Goal: Task Accomplishment & Management: Manage account settings

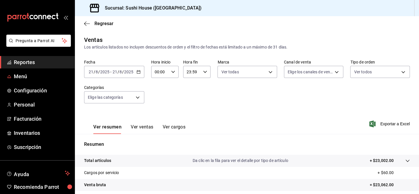
scroll to position [82, 0]
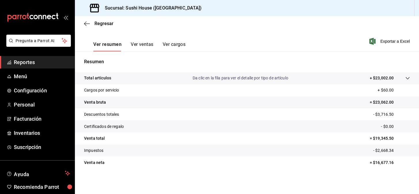
click at [40, 60] on span "Reportes" at bounding box center [42, 62] width 56 height 8
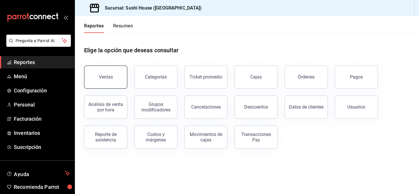
click at [95, 76] on button "Ventas" at bounding box center [105, 76] width 43 height 23
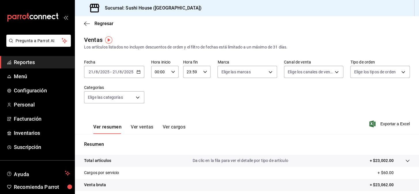
click at [137, 71] on icon "button" at bounding box center [139, 72] width 4 height 4
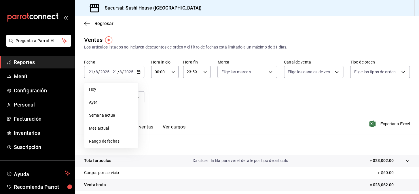
click at [237, 124] on div "Ver resumen Ver ventas Ver cargos Exportar a Excel" at bounding box center [247, 122] width 345 height 24
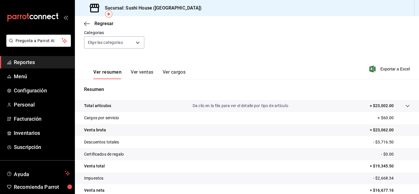
scroll to position [82, 0]
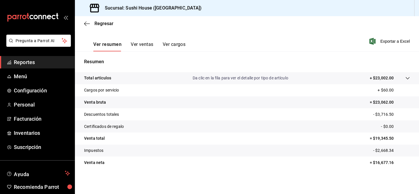
click at [43, 56] on link "Reportes" at bounding box center [37, 62] width 75 height 12
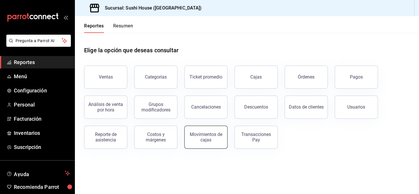
click at [227, 141] on div "Movimientos de cajas" at bounding box center [203, 133] width 50 height 30
click at [207, 132] on div "Movimientos de cajas" at bounding box center [206, 136] width 36 height 11
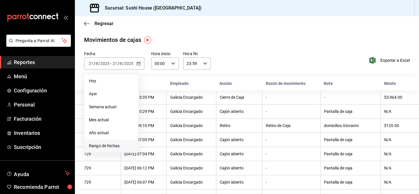
click at [104, 146] on span "Rango de fechas" at bounding box center [111, 146] width 45 height 6
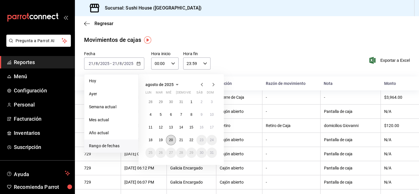
click at [171, 140] on abbr "20" at bounding box center [171, 140] width 4 height 4
click at [173, 141] on abbr "20" at bounding box center [171, 140] width 4 height 4
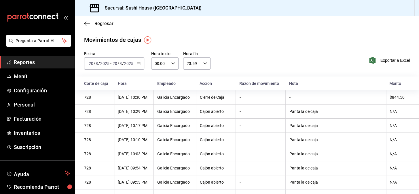
click at [138, 64] on icon "button" at bounding box center [139, 63] width 4 height 4
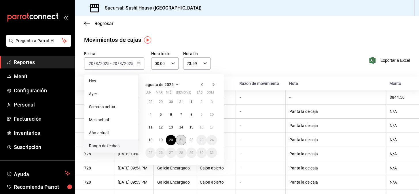
click at [180, 138] on abbr "21" at bounding box center [181, 140] width 4 height 4
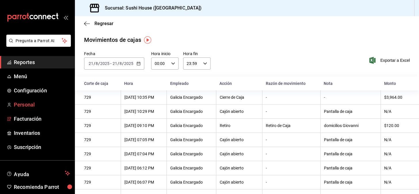
click at [0, 110] on link "Personal" at bounding box center [37, 104] width 75 height 12
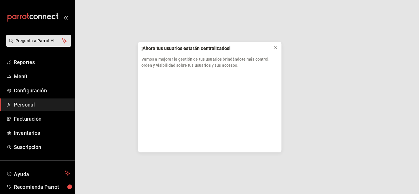
click at [25, 131] on div "¡Ahora tus usuarios estarán centralizados! Vamos a mejorar la gestión de tus us…" at bounding box center [209, 97] width 419 height 194
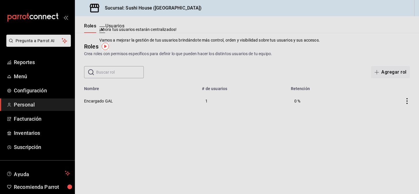
click at [26, 131] on span "Inventarios" at bounding box center [42, 133] width 56 height 8
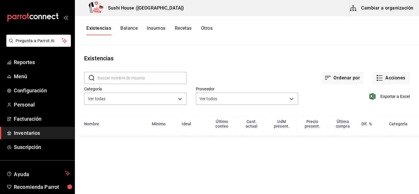
click at [42, 131] on span "Inventarios" at bounding box center [42, 133] width 56 height 8
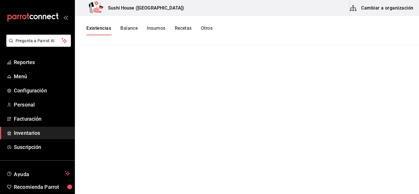
click at [102, 30] on button "Existencias" at bounding box center [98, 30] width 25 height 10
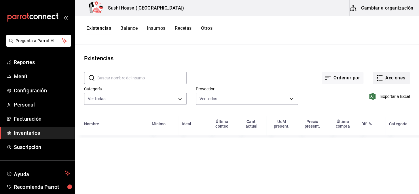
click at [389, 76] on button "Acciones" at bounding box center [391, 78] width 37 height 12
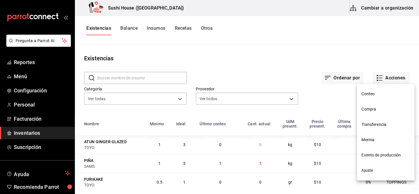
click at [368, 112] on li "Compra" at bounding box center [386, 108] width 58 height 15
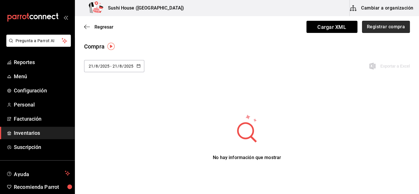
click at [383, 30] on button "Registrar compra" at bounding box center [386, 27] width 48 height 12
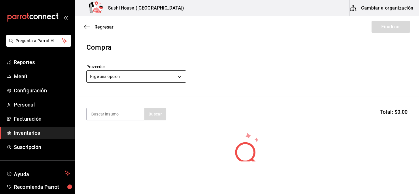
click at [108, 79] on body "Pregunta a Parrot AI Reportes Menú Configuración Personal Facturación Inventari…" at bounding box center [209, 80] width 419 height 161
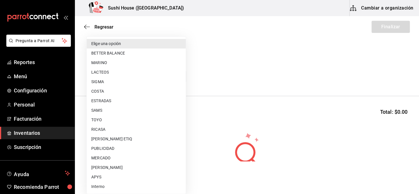
click at [97, 89] on li "COSTA" at bounding box center [136, 91] width 99 height 10
type input "ac719e98-0403-4085-a2ad-e80001f63774"
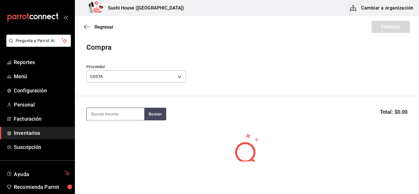
click at [106, 113] on input at bounding box center [116, 114] width 58 height 12
type input "SALMON"
click at [149, 112] on button "Buscar" at bounding box center [155, 114] width 22 height 13
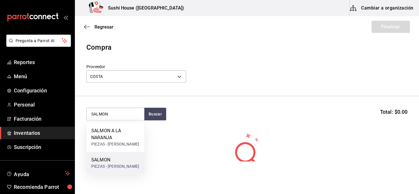
click at [109, 161] on div "SALMON" at bounding box center [115, 159] width 48 height 7
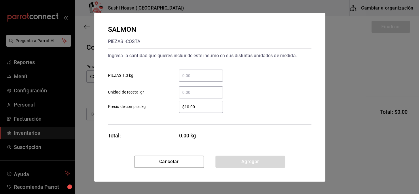
click at [193, 89] on input "​ Unidad de receta: gr" at bounding box center [201, 92] width 44 height 7
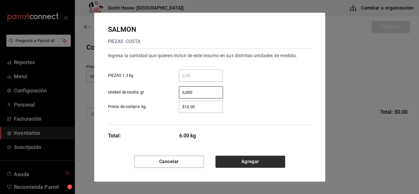
type input "6,000"
click at [240, 162] on button "Agregar" at bounding box center [251, 161] width 70 height 12
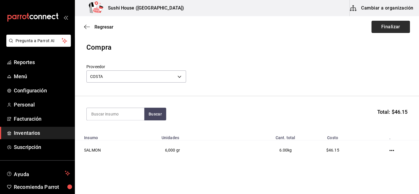
click at [381, 30] on button "Finalizar" at bounding box center [391, 27] width 38 height 12
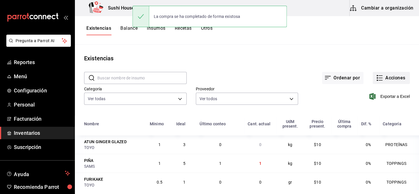
click at [390, 80] on button "Acciones" at bounding box center [391, 78] width 37 height 12
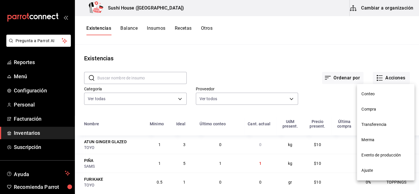
click at [387, 78] on div at bounding box center [209, 97] width 419 height 194
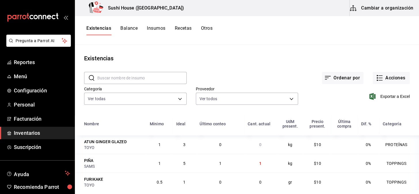
click at [387, 78] on button "Acciones" at bounding box center [391, 78] width 37 height 12
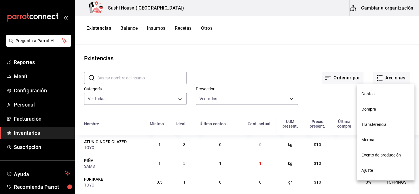
click at [372, 109] on span "Compra" at bounding box center [386, 109] width 48 height 6
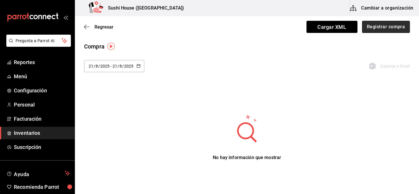
click at [389, 29] on button "Registrar compra" at bounding box center [386, 27] width 48 height 12
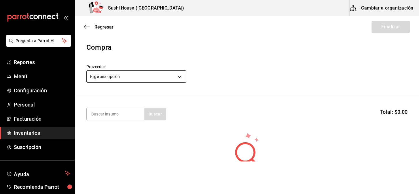
click at [105, 78] on body "Pregunta a Parrot AI Reportes Menú Configuración Personal Facturación Inventari…" at bounding box center [209, 80] width 419 height 161
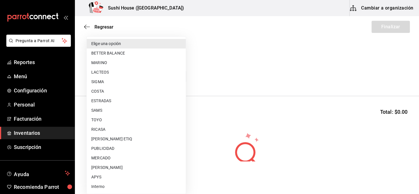
click at [101, 91] on li "COSTA" at bounding box center [136, 91] width 99 height 10
type input "ac719e98-0403-4085-a2ad-e80001f63774"
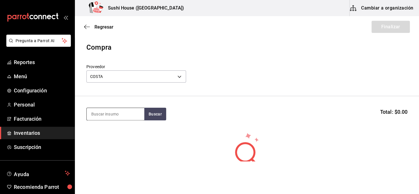
click at [103, 116] on input at bounding box center [116, 114] width 58 height 12
type input "ATUN"
click at [153, 114] on button "Buscar" at bounding box center [155, 114] width 22 height 13
click at [181, 77] on body "Pregunta a Parrot AI Reportes Menú Configuración Personal Facturación Inventari…" at bounding box center [209, 80] width 419 height 161
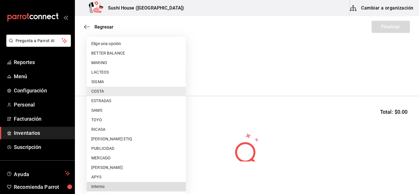
click at [96, 185] on li "Interno" at bounding box center [136, 187] width 99 height 10
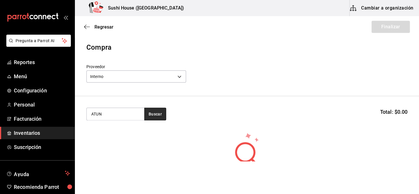
click at [147, 119] on button "Buscar" at bounding box center [155, 114] width 22 height 13
click at [150, 112] on button "Buscar" at bounding box center [155, 114] width 22 height 13
click at [129, 72] on body "Pregunta a Parrot AI Reportes Menú Configuración Personal Facturación Inventari…" at bounding box center [209, 80] width 419 height 161
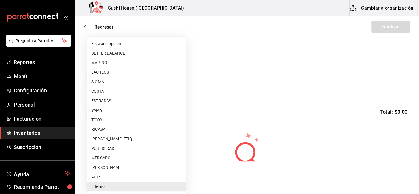
click at [106, 159] on li "MERCADO" at bounding box center [136, 158] width 99 height 10
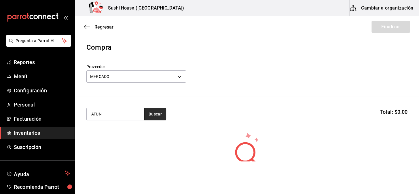
click at [161, 112] on button "Buscar" at bounding box center [155, 114] width 22 height 13
click at [149, 77] on body "Pregunta a Parrot AI Reportes Menú Configuración Personal Facturación Inventari…" at bounding box center [209, 80] width 419 height 161
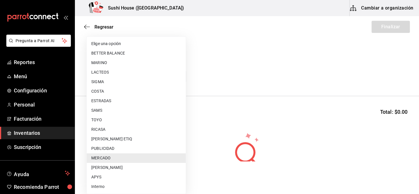
click at [103, 100] on li "ESTRADAS" at bounding box center [136, 101] width 99 height 10
type input "2e668870-a0d0-4d31-a4ef-7ce436efc9bf"
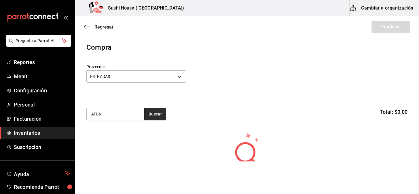
click at [154, 119] on button "Buscar" at bounding box center [155, 114] width 22 height 13
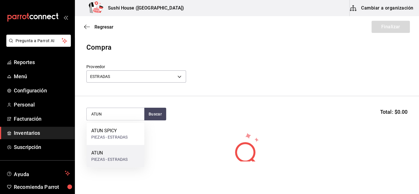
click at [95, 157] on div "PIEZAS - ESTRADAS" at bounding box center [109, 159] width 36 height 6
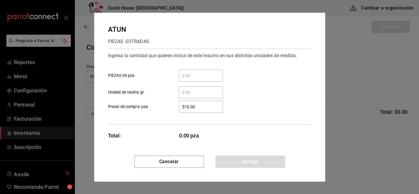
click at [192, 75] on input "​ PIEZAS 60 pza" at bounding box center [201, 75] width 44 height 7
click at [186, 91] on input "​ Unidad de receta: gr" at bounding box center [201, 92] width 44 height 7
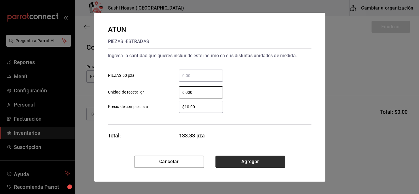
type input "6,000"
click at [250, 161] on button "Agregar" at bounding box center [251, 161] width 70 height 12
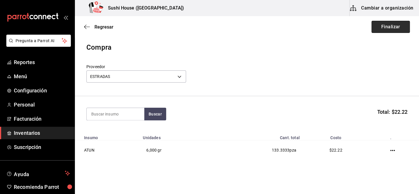
click at [378, 27] on button "Finalizar" at bounding box center [391, 27] width 38 height 12
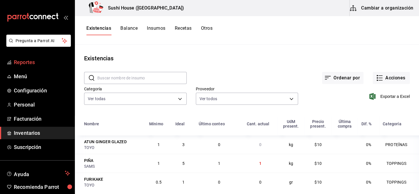
click at [27, 69] on ul "Reportes Menú Configuración Personal Facturación Inventarios Suscripción" at bounding box center [37, 104] width 75 height 97
click at [27, 67] on link "Reportes" at bounding box center [37, 62] width 75 height 12
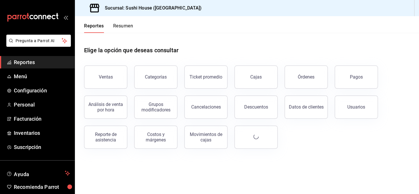
drag, startPoint x: 27, startPoint y: 67, endPoint x: 84, endPoint y: 188, distance: 134.5
click at [27, 59] on span "Reportes" at bounding box center [42, 62] width 56 height 8
click at [209, 29] on header "Reportes Resumen" at bounding box center [247, 24] width 345 height 17
click at [19, 63] on span "Reportes" at bounding box center [42, 62] width 56 height 8
click at [25, 61] on span "Reportes" at bounding box center [42, 62] width 56 height 8
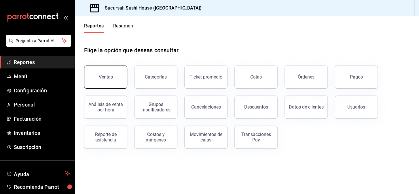
click at [99, 74] on button "Ventas" at bounding box center [105, 76] width 43 height 23
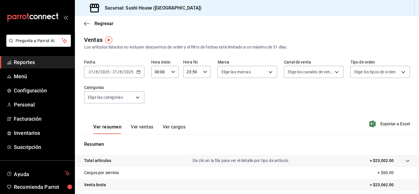
click at [45, 62] on span "Reportes" at bounding box center [42, 62] width 56 height 8
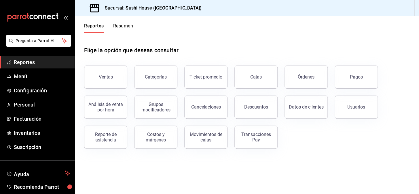
click at [123, 29] on button "Resumen" at bounding box center [123, 28] width 20 height 10
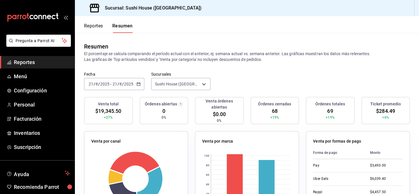
click at [38, 61] on span "Reportes" at bounding box center [42, 62] width 56 height 8
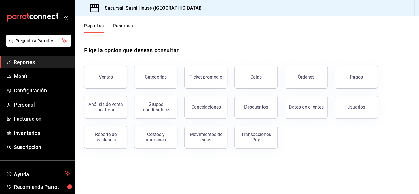
click at [127, 28] on button "Resumen" at bounding box center [123, 28] width 20 height 10
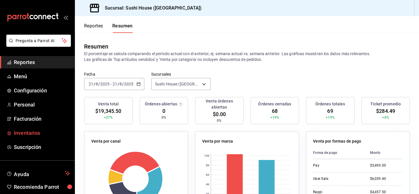
click at [20, 130] on span "Inventarios" at bounding box center [42, 133] width 56 height 8
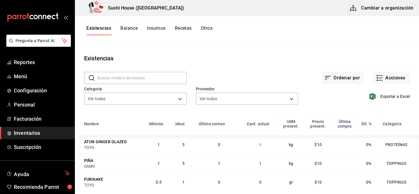
click at [26, 129] on span "Inventarios" at bounding box center [42, 133] width 56 height 8
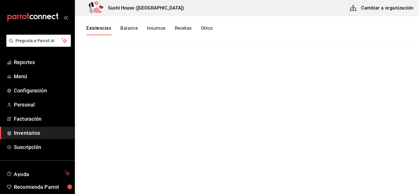
click at [98, 28] on button "Existencias" at bounding box center [98, 30] width 25 height 10
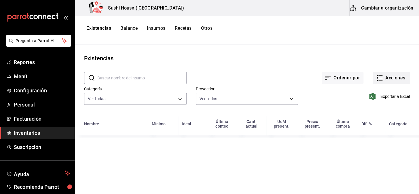
click at [389, 73] on button "Acciones" at bounding box center [391, 78] width 37 height 12
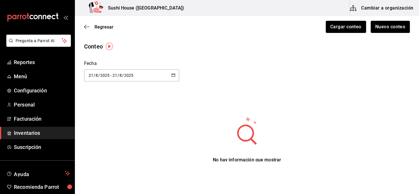
click at [12, 135] on link "Inventarios" at bounding box center [37, 133] width 75 height 12
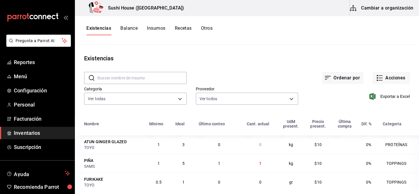
click at [92, 30] on button "Existencias" at bounding box center [98, 30] width 25 height 10
click at [383, 77] on button "Acciones" at bounding box center [391, 78] width 37 height 12
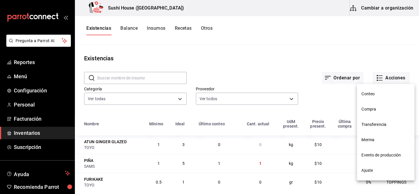
click at [372, 141] on span "Merma" at bounding box center [386, 140] width 48 height 6
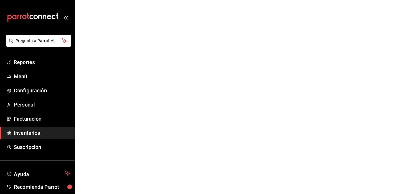
click at [372, 0] on html "Pregunta a Parrot AI Reportes Menú Configuración Personal Facturación Inventari…" at bounding box center [209, 0] width 419 height 0
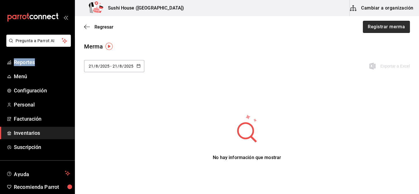
click at [389, 27] on button "Registrar merma" at bounding box center [386, 27] width 47 height 12
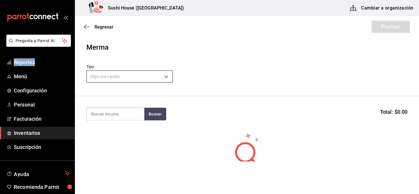
click at [103, 80] on body "Pregunta a Parrot AI Reportes Menú Configuración Personal Facturación Inventari…" at bounding box center [209, 80] width 419 height 161
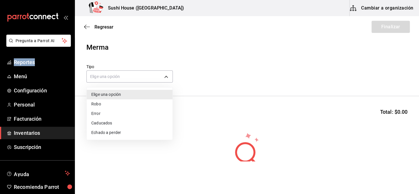
click at [103, 133] on li "Echado a perder" at bounding box center [130, 133] width 86 height 10
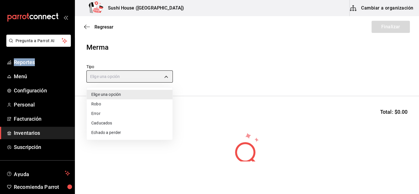
type input "SPOILED"
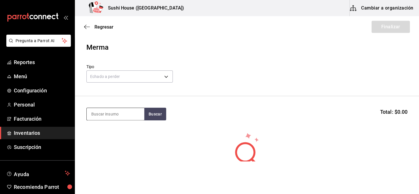
click at [110, 111] on input at bounding box center [116, 114] width 58 height 12
type input "POLLO"
click at [156, 114] on button "Buscar" at bounding box center [155, 114] width 22 height 13
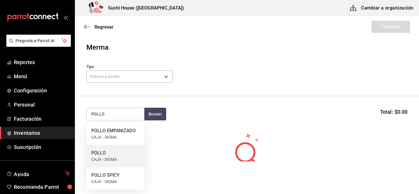
click at [105, 155] on div "POLLO" at bounding box center [104, 152] width 26 height 7
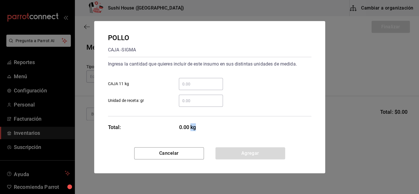
click at [105, 155] on div "Cancelar Agregar" at bounding box center [209, 160] width 231 height 26
click at [189, 98] on input "​ Unidad de receta: gr" at bounding box center [201, 100] width 44 height 7
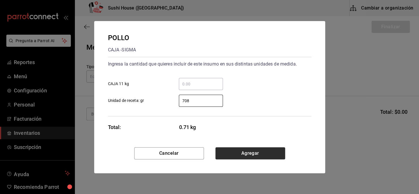
type input "708"
click at [246, 154] on button "Agregar" at bounding box center [251, 153] width 70 height 12
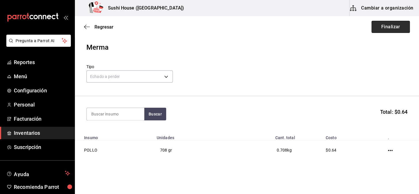
click at [385, 25] on button "Finalizar" at bounding box center [391, 27] width 38 height 12
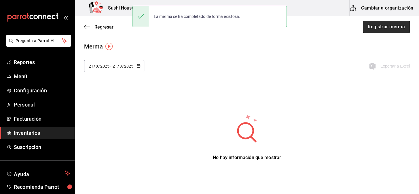
click at [385, 26] on button "Registrar merma" at bounding box center [386, 27] width 47 height 12
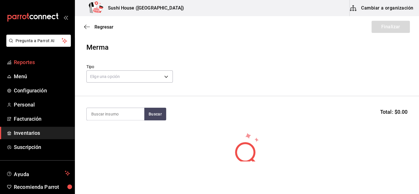
drag, startPoint x: 321, startPoint y: 71, endPoint x: 40, endPoint y: 62, distance: 280.4
click at [40, 62] on span "Reportes" at bounding box center [42, 62] width 56 height 8
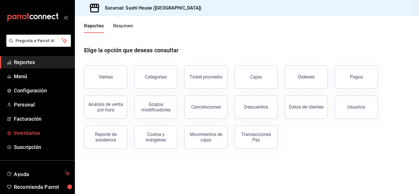
click at [26, 133] on span "Inventarios" at bounding box center [42, 133] width 56 height 8
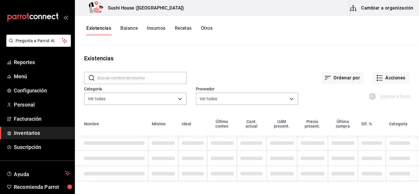
click at [208, 29] on button "Otros" at bounding box center [207, 30] width 12 height 10
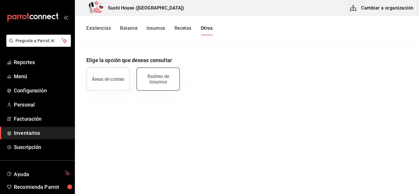
click at [163, 85] on button "Rastreo de insumos" at bounding box center [158, 78] width 43 height 23
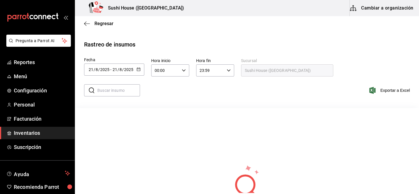
click at [139, 68] on icon "button" at bounding box center [139, 69] width 4 height 4
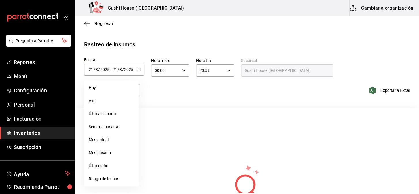
drag, startPoint x: 190, startPoint y: 111, endPoint x: 142, endPoint y: 87, distance: 53.8
click at [189, 111] on div "No hay información que mostrar" at bounding box center [247, 188] width 345 height 161
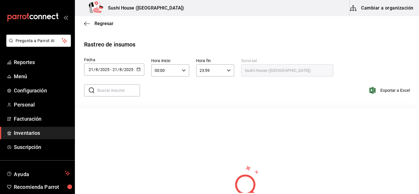
click at [104, 89] on input "text" at bounding box center [118, 90] width 43 height 12
type input "salmon"
click at [138, 69] on icon "button" at bounding box center [139, 69] width 4 height 4
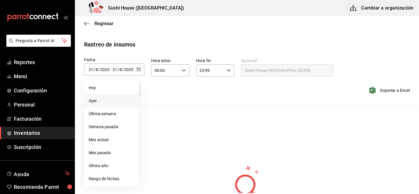
click at [97, 103] on li "Ayer" at bounding box center [111, 100] width 54 height 13
type input "[DATE]"
type input "20"
type input "[DATE]"
type input "20"
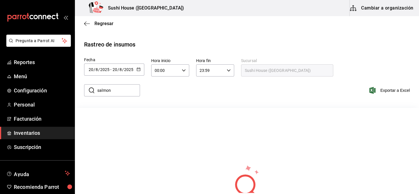
click at [28, 135] on span "Inventarios" at bounding box center [42, 133] width 56 height 8
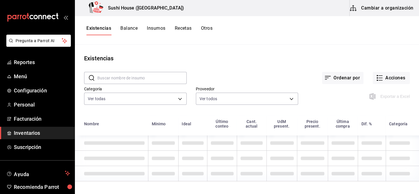
click at [206, 29] on button "Otros" at bounding box center [207, 30] width 12 height 10
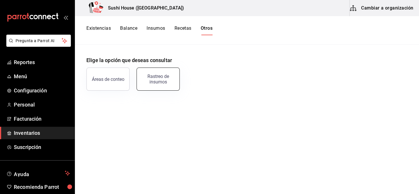
click at [158, 76] on div "Rastreo de insumos" at bounding box center [158, 79] width 36 height 11
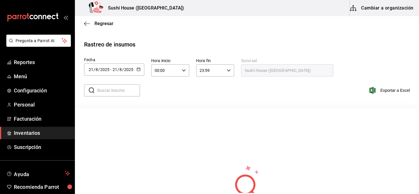
click at [139, 71] on icon "button" at bounding box center [139, 69] width 4 height 4
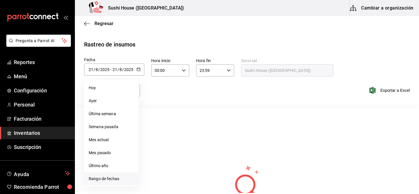
click at [95, 178] on li "Rango de fechas" at bounding box center [111, 178] width 54 height 13
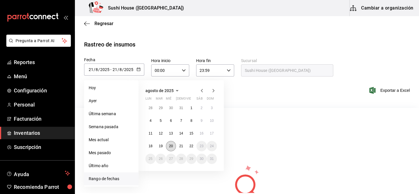
click at [172, 144] on abbr "20" at bounding box center [171, 146] width 4 height 4
type input "[DATE]"
type input "20"
type input "[DATE]"
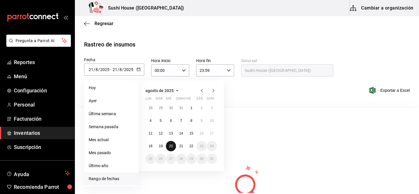
type input "20"
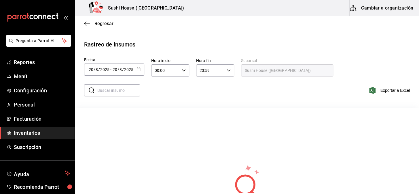
click at [138, 69] on \(Stroke\) "button" at bounding box center [138, 69] width 3 height 0
click at [44, 130] on span "Inventarios" at bounding box center [42, 133] width 56 height 8
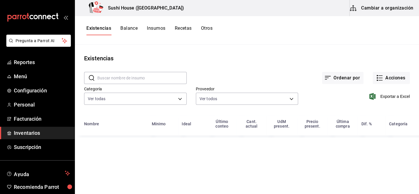
click at [96, 28] on button "Existencias" at bounding box center [98, 30] width 25 height 10
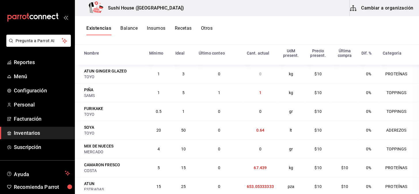
click at [334, 103] on td at bounding box center [345, 111] width 26 height 19
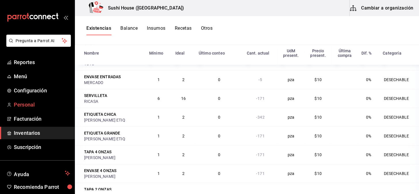
scroll to position [899, 0]
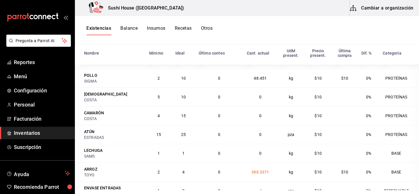
click at [35, 132] on span "Inventarios" at bounding box center [42, 133] width 56 height 8
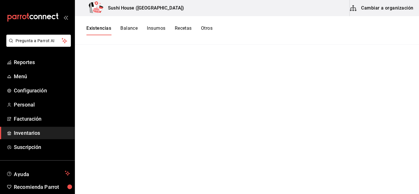
click at [98, 27] on button "Existencias" at bounding box center [98, 30] width 25 height 10
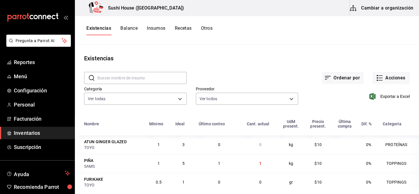
click at [212, 28] on button "Otros" at bounding box center [207, 30] width 12 height 10
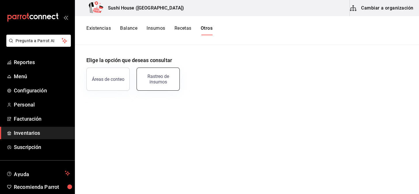
click at [153, 79] on div "Rastreo de insumos" at bounding box center [158, 79] width 36 height 11
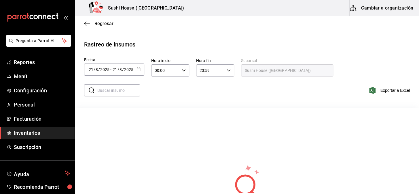
click at [139, 68] on icon "button" at bounding box center [139, 69] width 4 height 4
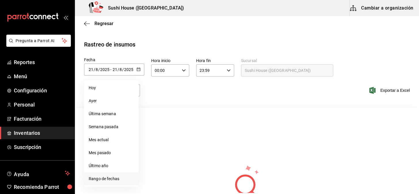
click at [101, 179] on li "Rango de fechas" at bounding box center [111, 178] width 54 height 13
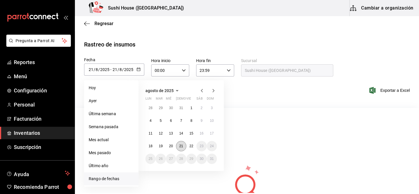
click at [181, 146] on abbr "21" at bounding box center [181, 146] width 4 height 4
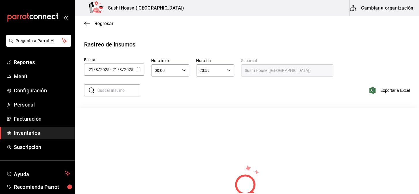
drag, startPoint x: 15, startPoint y: 134, endPoint x: 20, endPoint y: 134, distance: 4.6
click at [16, 134] on span "Inventarios" at bounding box center [42, 133] width 56 height 8
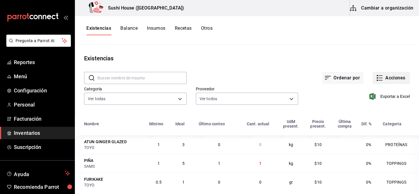
click at [387, 78] on button "Acciones" at bounding box center [391, 78] width 37 height 12
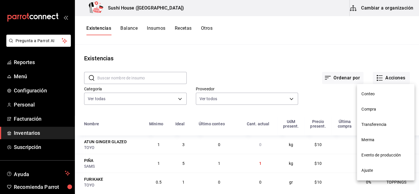
click at [342, 46] on div at bounding box center [209, 97] width 419 height 194
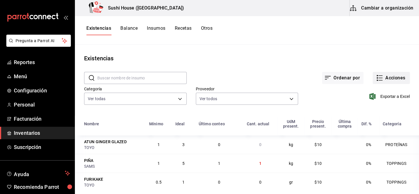
click at [389, 79] on button "Acciones" at bounding box center [391, 78] width 37 height 12
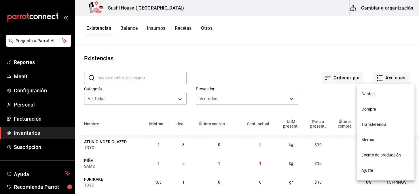
click at [371, 108] on span "Compra" at bounding box center [386, 109] width 48 height 6
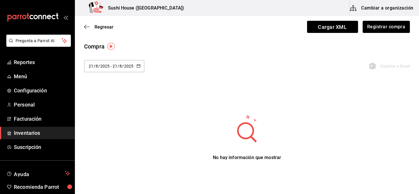
click at [137, 66] on icon "button" at bounding box center [139, 66] width 4 height 4
click at [95, 83] on li "Hoy" at bounding box center [111, 84] width 54 height 13
click at [33, 134] on span "Inventarios" at bounding box center [42, 133] width 56 height 8
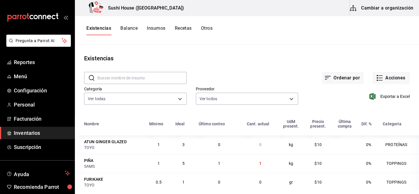
click at [211, 28] on button "Otros" at bounding box center [207, 30] width 12 height 10
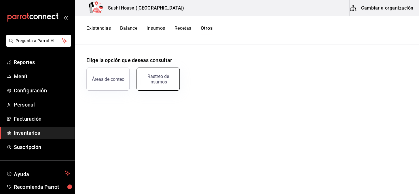
click at [153, 85] on button "Rastreo de insumos" at bounding box center [158, 78] width 43 height 23
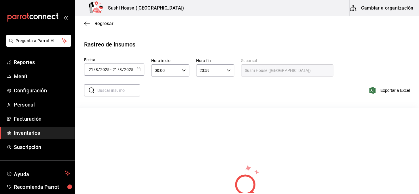
click at [138, 70] on icon "button" at bounding box center [139, 69] width 4 height 4
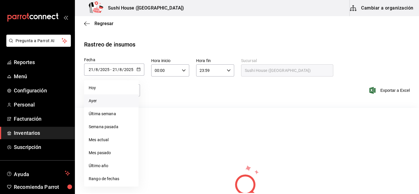
click at [98, 101] on li "Ayer" at bounding box center [111, 100] width 54 height 13
type input "[DATE]"
type input "20"
type input "[DATE]"
type input "20"
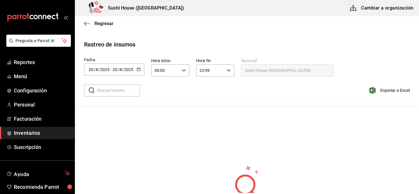
click at [137, 71] on button "button" at bounding box center [139, 69] width 4 height 5
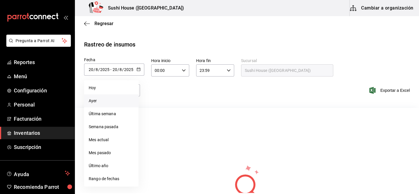
click at [89, 102] on li "Ayer" at bounding box center [111, 100] width 54 height 13
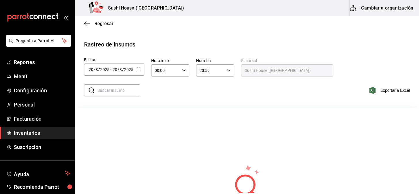
click at [101, 93] on input "text" at bounding box center [118, 90] width 43 height 12
type input "salmon"
click at [138, 67] on icon "button" at bounding box center [139, 69] width 4 height 4
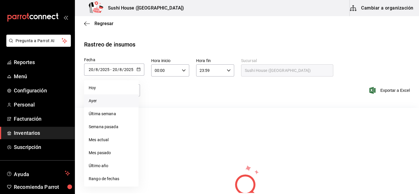
click at [97, 101] on li "Ayer" at bounding box center [111, 100] width 54 height 13
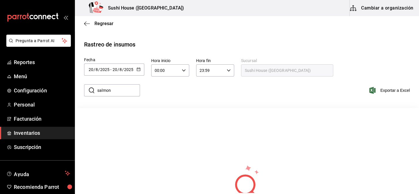
click at [138, 69] on \(Stroke\) "button" at bounding box center [138, 69] width 3 height 0
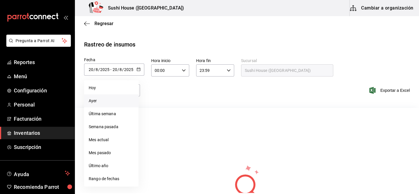
click at [93, 101] on li "Ayer" at bounding box center [111, 100] width 54 height 13
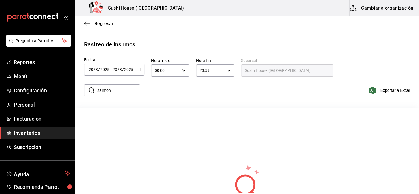
drag, startPoint x: 37, startPoint y: 130, endPoint x: 35, endPoint y: 132, distance: 3.3
click at [36, 131] on span "Inventarios" at bounding box center [42, 133] width 56 height 8
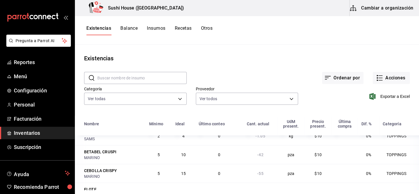
scroll to position [681, 0]
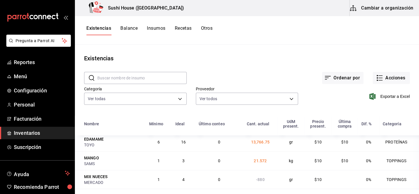
click at [25, 137] on link "Inventarios" at bounding box center [37, 133] width 75 height 12
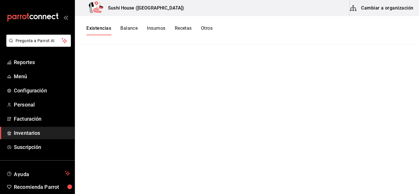
click at [209, 27] on button "Otros" at bounding box center [207, 30] width 12 height 10
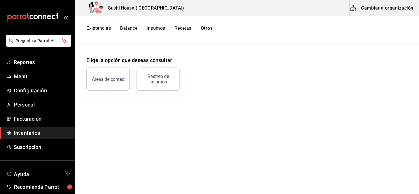
click at [97, 17] on div "Existencias Balance Insumos Recetas Otros" at bounding box center [247, 30] width 345 height 29
click at [99, 31] on button "Existencias" at bounding box center [98, 30] width 25 height 10
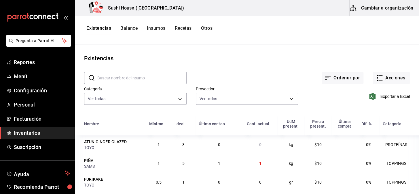
click at [116, 80] on input "text" at bounding box center [141, 78] width 89 height 12
type input "salmon"
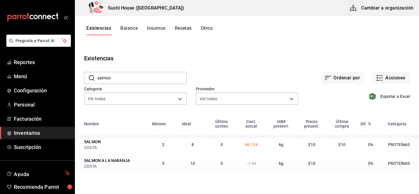
click at [322, 147] on td "$10" at bounding box center [312, 144] width 31 height 18
click at [148, 93] on body "Pregunta a Parrot AI Reportes Menú Configuración Personal Facturación Inventari…" at bounding box center [209, 95] width 419 height 190
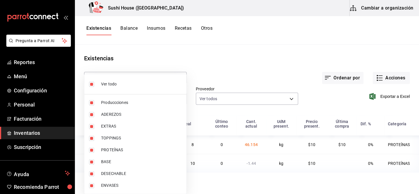
click at [293, 44] on div at bounding box center [209, 97] width 419 height 194
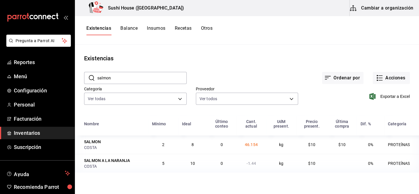
click at [250, 97] on body "Pregunta a Parrot AI Reportes Menú Configuración Personal Facturación Inventari…" at bounding box center [209, 95] width 419 height 190
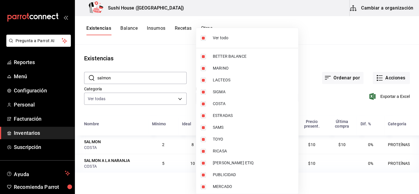
click at [204, 38] on input "checkbox" at bounding box center [203, 37] width 5 height 5
checkbox input "false"
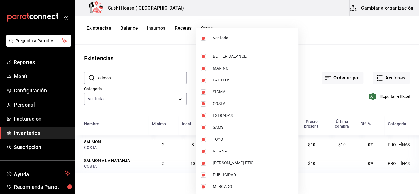
checkbox input "false"
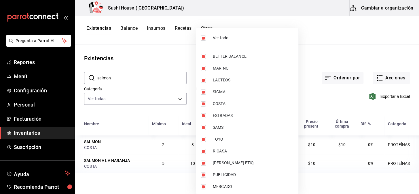
checkbox input "false"
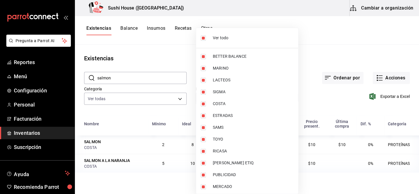
checkbox input "false"
click at [203, 108] on li "COSTA" at bounding box center [247, 104] width 102 height 12
type input "ac719e98-0403-4085-a2ad-e80001f63774"
checkbox input "true"
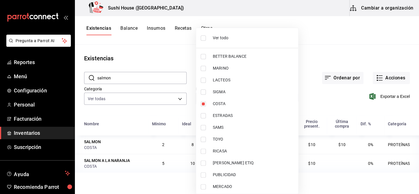
click at [176, 59] on div at bounding box center [209, 97] width 419 height 194
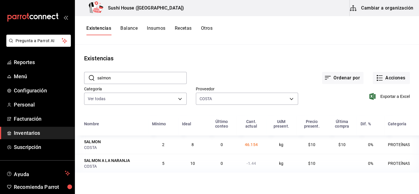
click at [241, 180] on main "Existencias ​ salmon ​ Ordenar por Acciones Categoría Ver todas 05fe7a93-937e-4…" at bounding box center [247, 117] width 345 height 145
click at [33, 132] on span "Inventarios" at bounding box center [42, 133] width 56 height 8
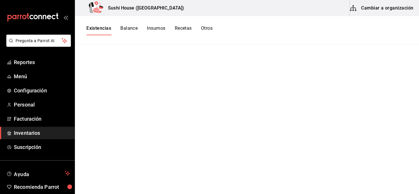
click at [29, 134] on span "Inventarios" at bounding box center [42, 133] width 56 height 8
click at [207, 28] on button "Otros" at bounding box center [207, 30] width 12 height 10
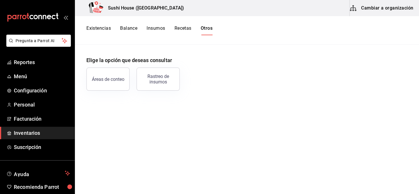
click at [101, 30] on button "Existencias" at bounding box center [98, 30] width 25 height 10
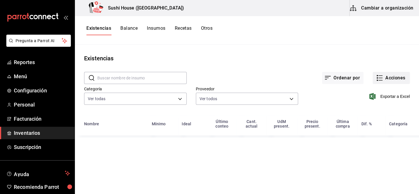
click at [395, 78] on button "Acciones" at bounding box center [391, 78] width 37 height 12
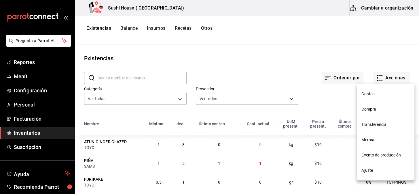
click at [368, 141] on span "Merma" at bounding box center [386, 140] width 48 height 6
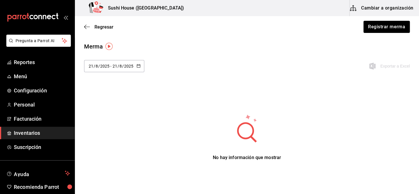
click at [374, 33] on div "Regresar Registrar merma" at bounding box center [247, 26] width 345 height 21
click at [371, 29] on button "Registrar merma" at bounding box center [386, 27] width 47 height 12
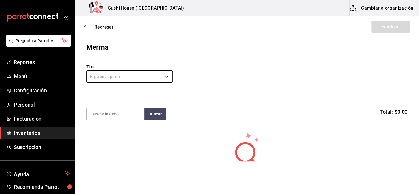
click at [141, 78] on body "Pregunta a Parrot AI Reportes Menú Configuración Personal Facturación Inventari…" at bounding box center [209, 80] width 419 height 161
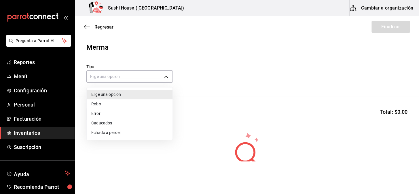
click at [99, 134] on li "Echado a perder" at bounding box center [130, 133] width 86 height 10
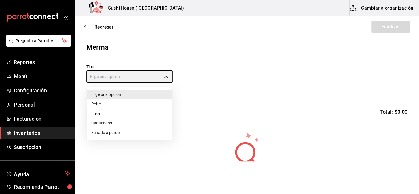
type input "SPOILED"
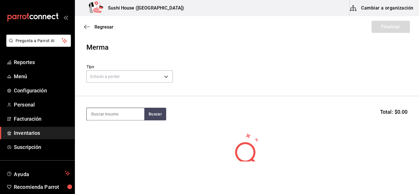
click at [102, 118] on input at bounding box center [116, 114] width 58 height 12
type input "1"
type input "arroz"
click at [155, 113] on button "Buscar" at bounding box center [155, 114] width 22 height 13
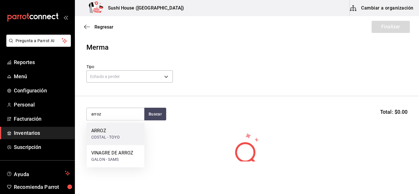
click at [109, 134] on div "COSTAL - TOYO" at bounding box center [105, 137] width 29 height 6
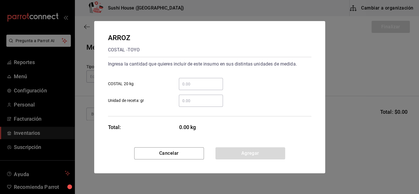
click at [187, 102] on input "​ Unidad de receta: gr" at bounding box center [201, 100] width 44 height 7
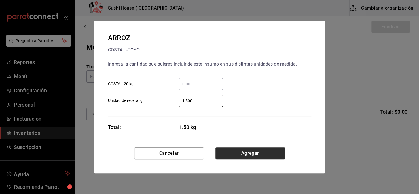
type input "1,500"
click at [243, 153] on button "Agregar" at bounding box center [251, 153] width 70 height 12
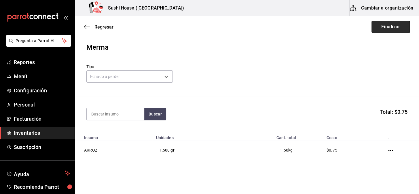
click at [388, 27] on button "Finalizar" at bounding box center [391, 27] width 38 height 12
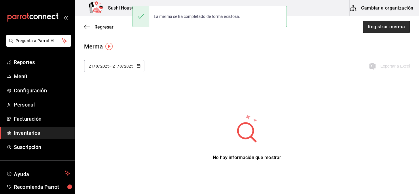
click at [381, 23] on button "Registrar merma" at bounding box center [386, 27] width 47 height 12
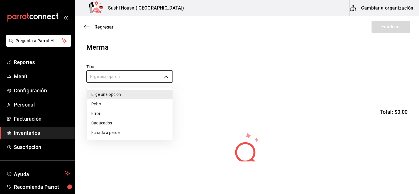
click at [138, 79] on body "Pregunta a Parrot AI Reportes Menú Configuración Personal Facturación Inventari…" at bounding box center [209, 80] width 419 height 161
click at [112, 133] on li "Echado a perder" at bounding box center [130, 133] width 86 height 10
type input "SPOILED"
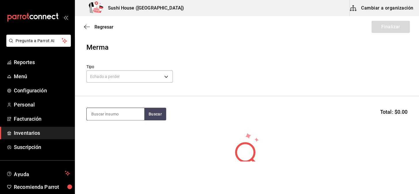
click at [114, 113] on input at bounding box center [116, 114] width 58 height 12
click at [124, 114] on input "0375" at bounding box center [116, 114] width 58 height 12
type input "0"
type input "camaron"
click at [159, 117] on button "Buscar" at bounding box center [155, 114] width 22 height 13
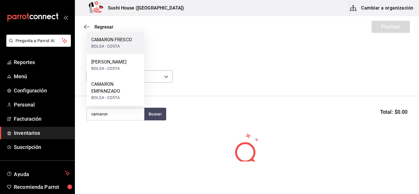
click at [109, 43] on div "CAMARON FRESCO" at bounding box center [111, 39] width 41 height 7
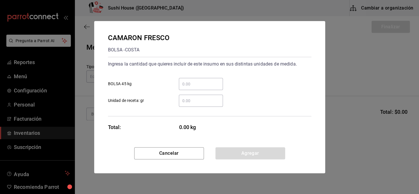
click at [187, 103] on input "​ Unidad de receta: gr" at bounding box center [201, 100] width 44 height 7
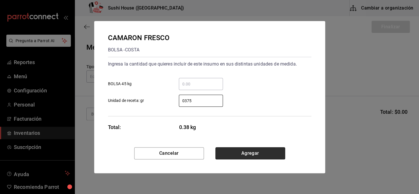
type input "375"
click at [239, 153] on button "Agregar" at bounding box center [251, 153] width 70 height 12
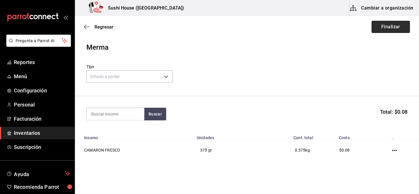
click at [381, 29] on button "Finalizar" at bounding box center [391, 27] width 38 height 12
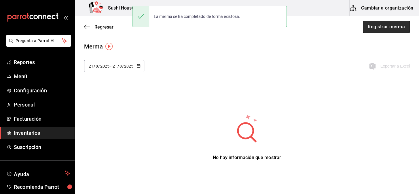
click at [369, 26] on button "Registrar merma" at bounding box center [386, 27] width 47 height 12
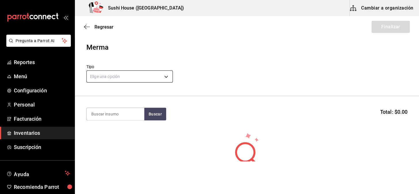
click at [160, 78] on body "Pregunta a Parrot AI Reportes Menú Configuración Personal Facturación Inventari…" at bounding box center [209, 80] width 419 height 161
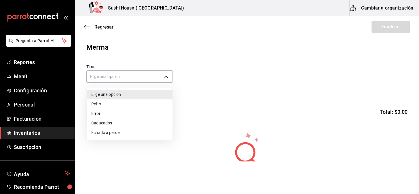
click at [111, 133] on li "Echado a perder" at bounding box center [130, 133] width 86 height 10
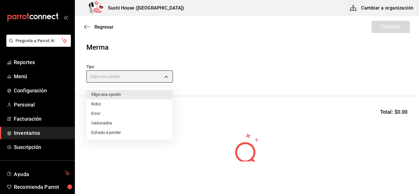
type input "SPOILED"
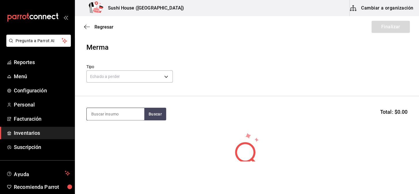
click at [104, 117] on input at bounding box center [116, 114] width 58 height 12
type input "aguacate"
click at [157, 112] on button "Buscar" at bounding box center [155, 114] width 22 height 13
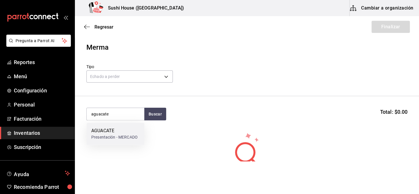
click at [110, 136] on div "Presentación - MERCADO" at bounding box center [114, 137] width 46 height 6
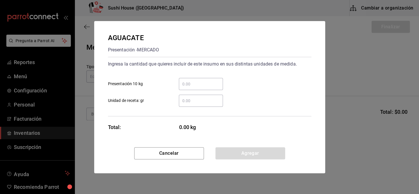
click at [189, 102] on input "​ Unidad de receta: gr" at bounding box center [201, 100] width 44 height 7
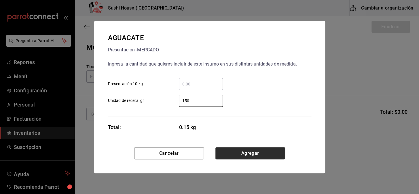
type input "150"
click at [245, 154] on button "Agregar" at bounding box center [251, 153] width 70 height 12
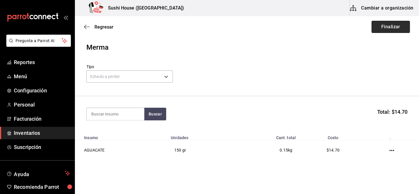
click at [380, 30] on button "Finalizar" at bounding box center [391, 27] width 38 height 12
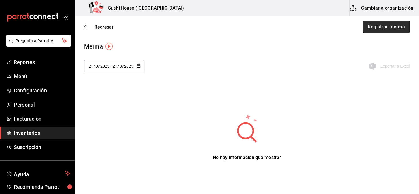
click at [383, 26] on button "Registrar merma" at bounding box center [386, 27] width 47 height 12
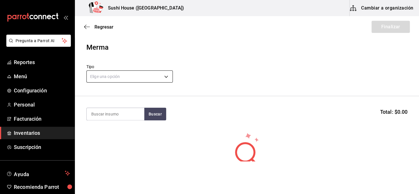
click at [152, 79] on body "Pregunta a Parrot AI Reportes Menú Configuración Personal Facturación Inventari…" at bounding box center [209, 80] width 419 height 161
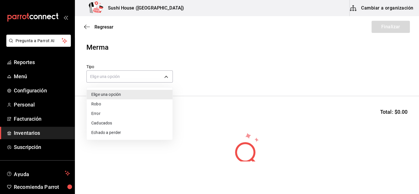
click at [110, 133] on li "Echado a perder" at bounding box center [130, 133] width 86 height 10
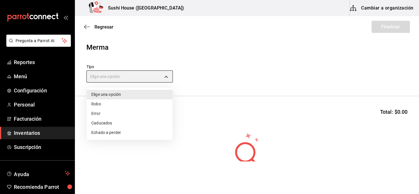
type input "SPOILED"
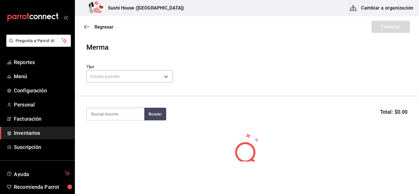
click at [110, 115] on input at bounding box center [116, 114] width 58 height 12
type input "phila"
click at [148, 112] on button "Buscar" at bounding box center [155, 114] width 22 height 13
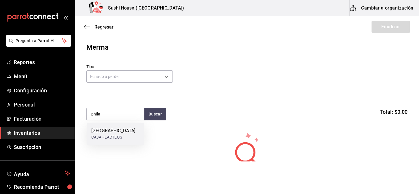
click at [105, 137] on div "CAJA - LACTEOS" at bounding box center [113, 137] width 44 height 6
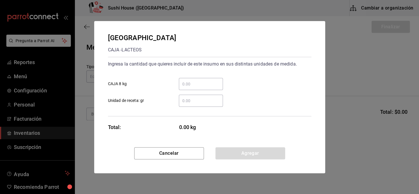
click at [196, 99] on input "​ Unidad de receta: gr" at bounding box center [201, 100] width 44 height 7
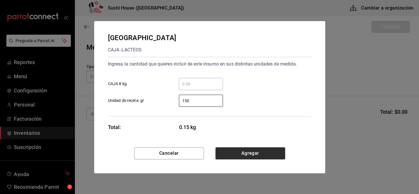
type input "150"
click at [244, 152] on button "Agregar" at bounding box center [251, 153] width 70 height 12
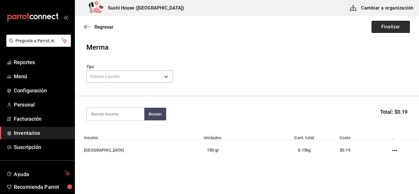
click at [380, 30] on button "Finalizar" at bounding box center [391, 27] width 38 height 12
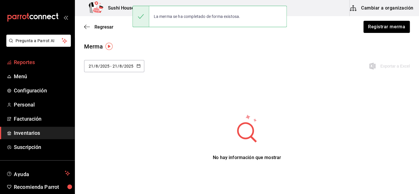
click at [25, 62] on span "Reportes" at bounding box center [42, 62] width 56 height 8
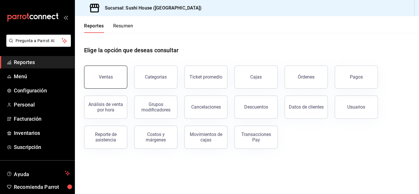
click at [101, 71] on button "Ventas" at bounding box center [105, 76] width 43 height 23
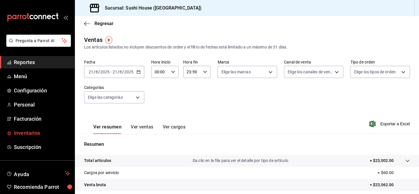
click at [33, 132] on span "Inventarios" at bounding box center [42, 133] width 56 height 8
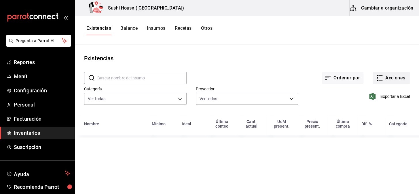
click at [398, 76] on button "Acciones" at bounding box center [391, 78] width 37 height 12
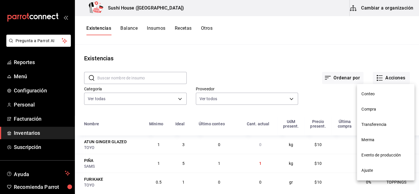
click at [369, 111] on span "Compra" at bounding box center [386, 109] width 48 height 6
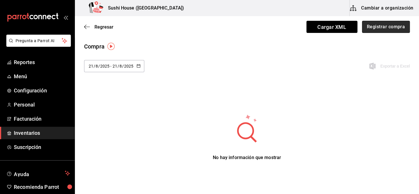
click at [388, 27] on button "Registrar compra" at bounding box center [386, 27] width 48 height 12
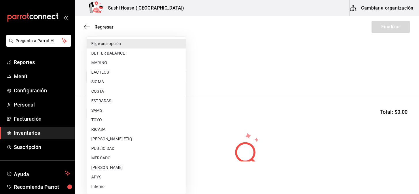
click at [142, 76] on body "Pregunta a Parrot AI Reportes Menú Configuración Personal Facturación Inventari…" at bounding box center [209, 80] width 419 height 161
click at [101, 160] on li "MERCADO" at bounding box center [136, 158] width 99 height 10
type input "b8ac8125-8142-4243-9de3-bf5977609615"
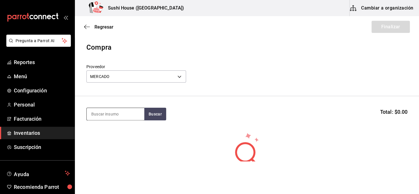
click at [102, 119] on input at bounding box center [116, 114] width 58 height 12
type input "aguacate"
click at [150, 114] on button "Buscar" at bounding box center [155, 114] width 22 height 13
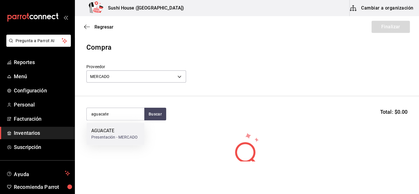
click at [101, 138] on div "Presentación - MERCADO" at bounding box center [114, 137] width 46 height 6
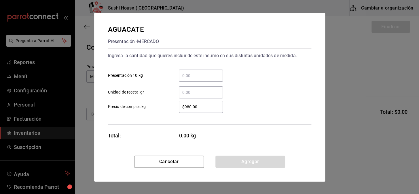
click at [189, 76] on input "​ Presentación 10 kg" at bounding box center [201, 75] width 44 height 7
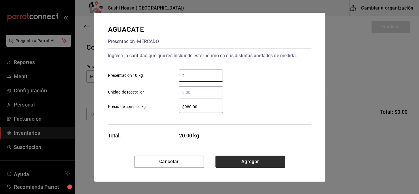
type input "2"
click at [248, 161] on button "Agregar" at bounding box center [251, 161] width 70 height 12
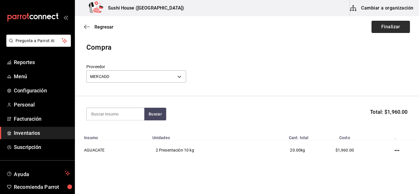
click at [387, 23] on button "Finalizar" at bounding box center [391, 27] width 38 height 12
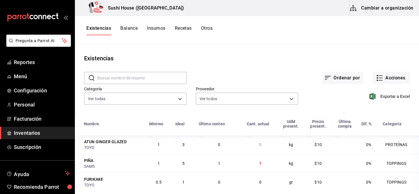
drag, startPoint x: 297, startPoint y: 71, endPoint x: 265, endPoint y: 59, distance: 34.7
click at [265, 59] on div "Existencias" at bounding box center [247, 58] width 345 height 9
click at [24, 62] on span "Reportes" at bounding box center [42, 62] width 56 height 8
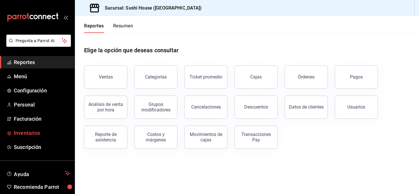
click at [34, 131] on span "Inventarios" at bounding box center [42, 133] width 56 height 8
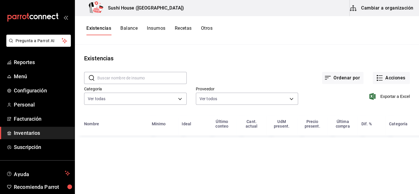
click at [101, 28] on button "Existencias" at bounding box center [98, 30] width 25 height 10
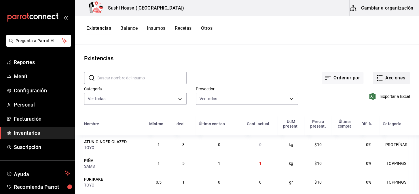
click at [381, 78] on button "Acciones" at bounding box center [391, 78] width 37 height 12
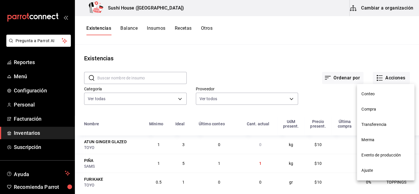
click at [271, 57] on div at bounding box center [209, 97] width 419 height 194
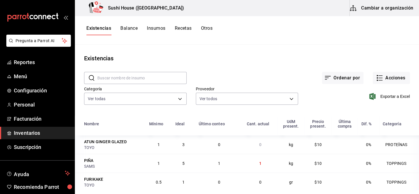
click at [208, 29] on button "Otros" at bounding box center [207, 30] width 12 height 10
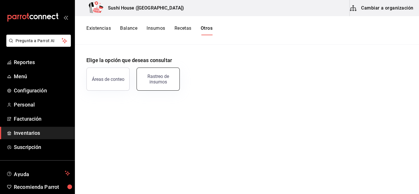
click at [154, 76] on div "Rastreo de insumos" at bounding box center [158, 79] width 36 height 11
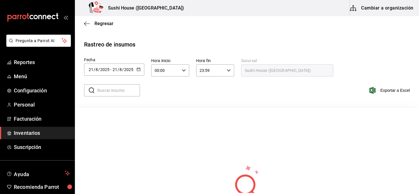
click at [137, 68] on icon "button" at bounding box center [139, 69] width 4 height 4
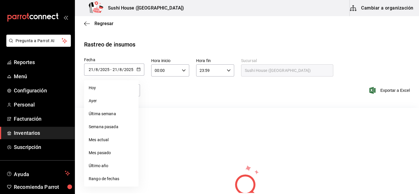
click at [148, 52] on div "Rastreo de insumos Fecha [DATE] [DATE] - [DATE] [DATE] [DATE] [DATE] Última sem…" at bounding box center [247, 154] width 326 height 228
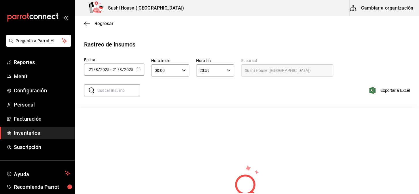
click at [118, 86] on input "text" at bounding box center [118, 90] width 43 height 12
type input "pollo"
click at [133, 72] on div "[DATE] [DATE] - [DATE] [DATE]" at bounding box center [114, 69] width 60 height 12
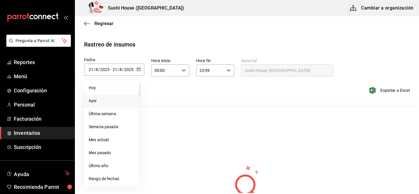
click at [96, 100] on li "Ayer" at bounding box center [111, 100] width 54 height 13
type input "[DATE]"
type input "20"
type input "[DATE]"
type input "20"
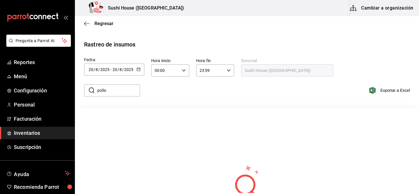
click at [140, 66] on div "[DATE] [DATE] - [DATE] [DATE]" at bounding box center [114, 69] width 60 height 12
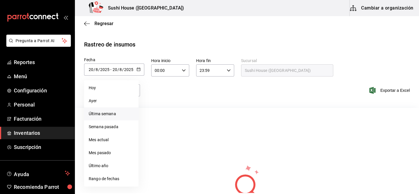
click at [102, 111] on li "Última semana" at bounding box center [111, 113] width 54 height 13
type input "[DATE]"
type input "17"
type input "[DATE]"
type input "21"
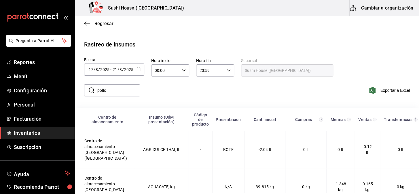
click at [31, 127] on link "Inventarios" at bounding box center [37, 133] width 75 height 12
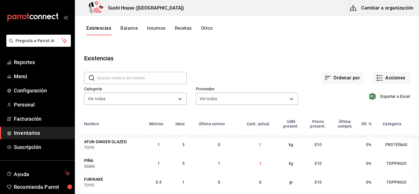
click at [209, 31] on button "Otros" at bounding box center [207, 30] width 12 height 10
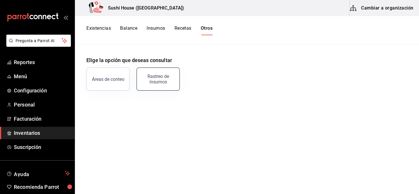
click at [161, 73] on button "Rastreo de insumos" at bounding box center [158, 78] width 43 height 23
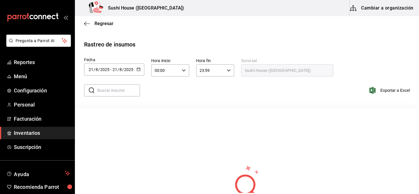
click at [140, 68] on \(Stroke\) "button" at bounding box center [138, 69] width 3 height 3
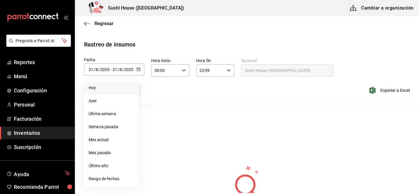
click at [97, 87] on li "Hoy" at bounding box center [111, 87] width 54 height 13
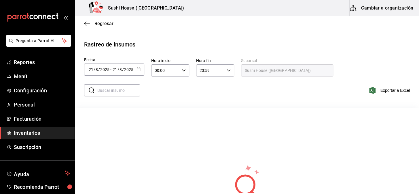
click at [99, 89] on input "text" at bounding box center [118, 90] width 43 height 12
type input "pollo"
click at [139, 70] on icon "button" at bounding box center [139, 69] width 4 height 4
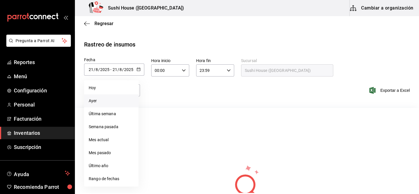
click at [101, 101] on li "Ayer" at bounding box center [111, 100] width 54 height 13
type input "[DATE]"
type input "20"
type input "[DATE]"
type input "20"
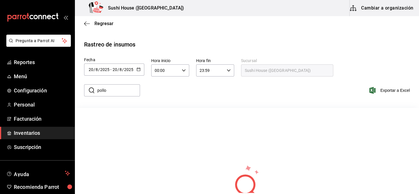
click at [117, 95] on input "pollo" at bounding box center [118, 90] width 43 height 12
click at [121, 89] on input "pollo" at bounding box center [118, 90] width 43 height 12
click at [138, 70] on icon "button" at bounding box center [139, 69] width 4 height 4
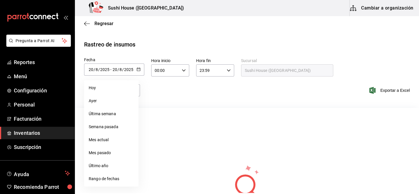
click at [136, 70] on div "[DATE] [DATE] - [DATE] [DATE]" at bounding box center [114, 69] width 60 height 12
click at [96, 88] on li "Hoy" at bounding box center [111, 87] width 54 height 13
type input "[DATE]"
type input "21"
type input "[DATE]"
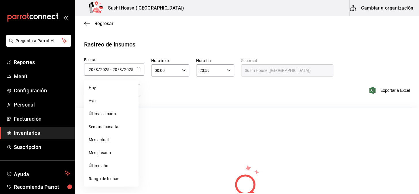
type input "21"
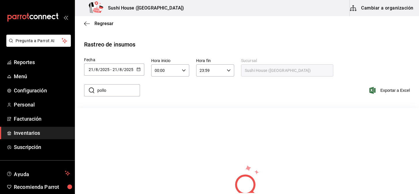
click at [112, 90] on input "pollo" at bounding box center [118, 90] width 43 height 12
type input "p"
type input "salmon"
click at [20, 132] on span "Inventarios" at bounding box center [42, 133] width 56 height 8
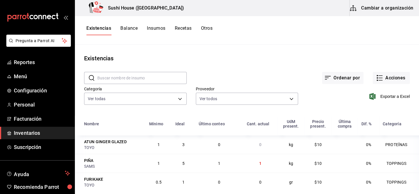
click at [23, 133] on span "Inventarios" at bounding box center [42, 133] width 56 height 8
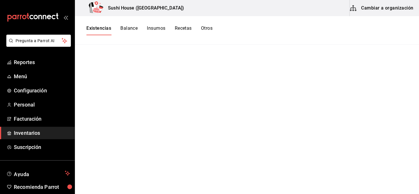
click at [102, 31] on button "Existencias" at bounding box center [98, 30] width 25 height 10
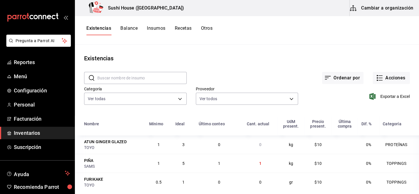
click at [210, 29] on button "Otros" at bounding box center [207, 30] width 12 height 10
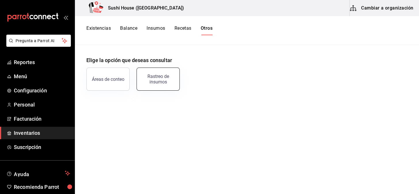
click at [159, 80] on div "Rastreo de insumos" at bounding box center [158, 79] width 36 height 11
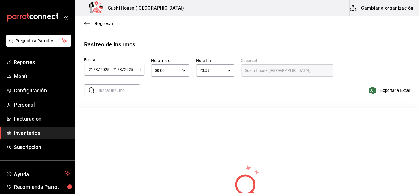
click at [20, 132] on span "Inventarios" at bounding box center [42, 133] width 56 height 8
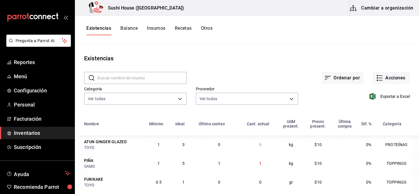
click at [205, 32] on button "Otros" at bounding box center [207, 30] width 12 height 10
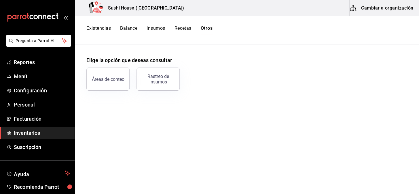
click at [101, 29] on button "Existencias" at bounding box center [98, 30] width 25 height 10
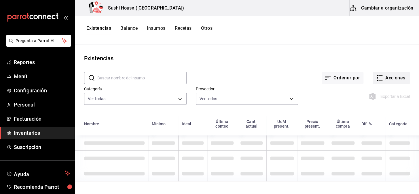
click at [387, 80] on button "Acciones" at bounding box center [391, 78] width 37 height 12
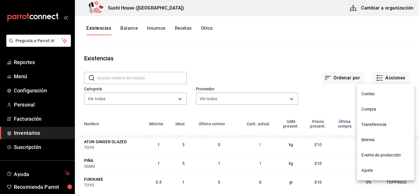
click at [365, 170] on span "Ajuste" at bounding box center [386, 170] width 48 height 6
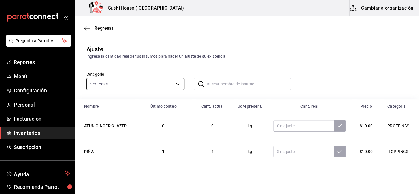
click at [150, 81] on body "Pregunta a Parrot AI Reportes Menú Configuración Personal Facturación Inventari…" at bounding box center [209, 80] width 419 height 161
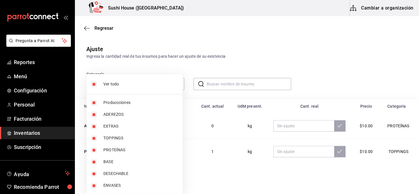
click at [20, 62] on div at bounding box center [209, 97] width 419 height 194
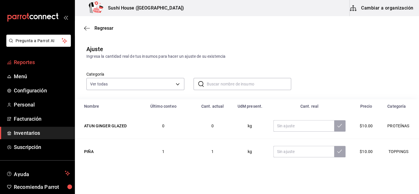
click at [20, 63] on span "Reportes" at bounding box center [42, 62] width 56 height 8
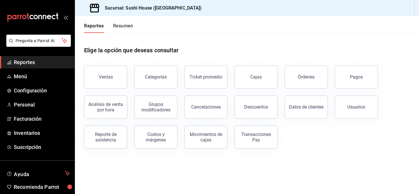
click at [128, 25] on button "Resumen" at bounding box center [123, 28] width 20 height 10
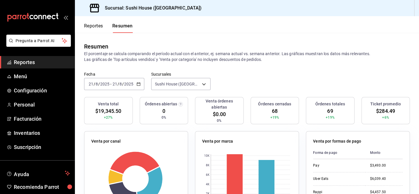
click at [40, 65] on span "Reportes" at bounding box center [42, 62] width 56 height 8
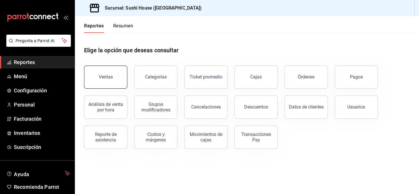
click at [101, 74] on button "Ventas" at bounding box center [105, 76] width 43 height 23
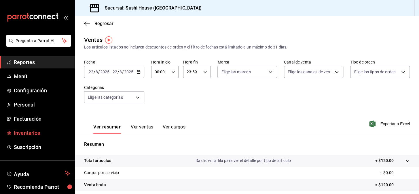
click at [34, 132] on span "Inventarios" at bounding box center [42, 133] width 56 height 8
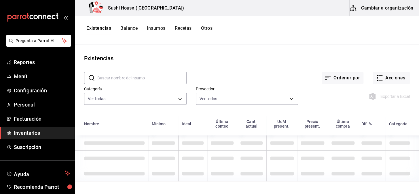
click at [206, 31] on button "Otros" at bounding box center [207, 30] width 12 height 10
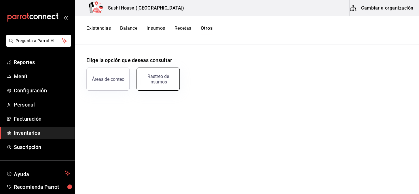
click at [148, 86] on button "Rastreo de insumos" at bounding box center [158, 78] width 43 height 23
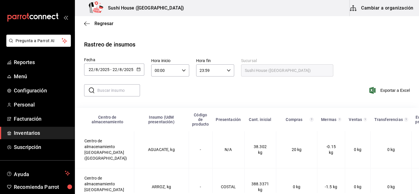
click at [137, 69] on icon "button" at bounding box center [139, 69] width 4 height 4
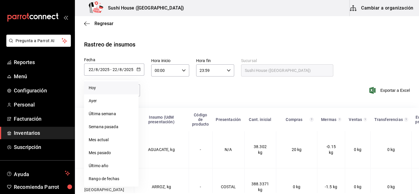
click at [105, 86] on li "Hoy" at bounding box center [111, 87] width 54 height 13
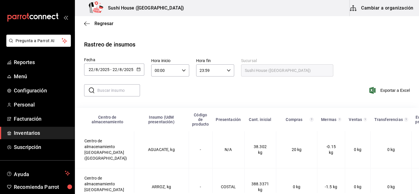
click at [345, 108] on th "Ventas" at bounding box center [358, 119] width 26 height 23
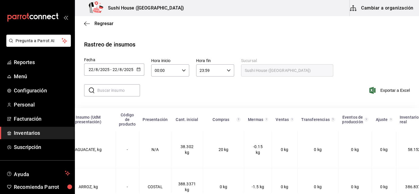
click at [165, 96] on div "​ ​ Exportar a Excel" at bounding box center [244, 94] width 349 height 24
click at [161, 99] on div "​ ​ Exportar a Excel" at bounding box center [244, 94] width 349 height 24
click at [147, 104] on div "​ ​ Exportar a Excel" at bounding box center [244, 94] width 349 height 24
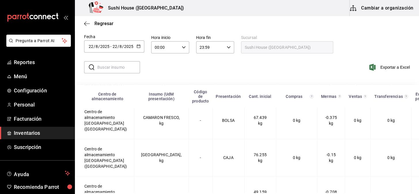
scroll to position [130, 0]
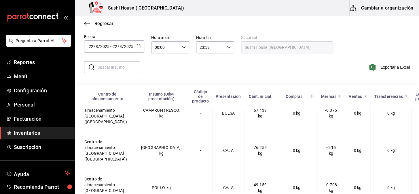
click at [22, 133] on span "Inventarios" at bounding box center [42, 133] width 56 height 8
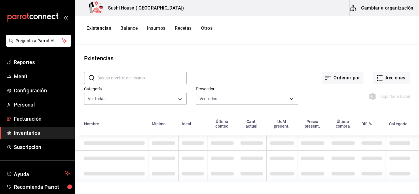
click at [38, 133] on span "Inventarios" at bounding box center [42, 133] width 56 height 8
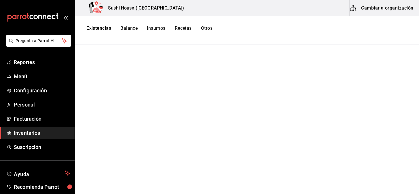
click at [208, 28] on button "Otros" at bounding box center [207, 30] width 12 height 10
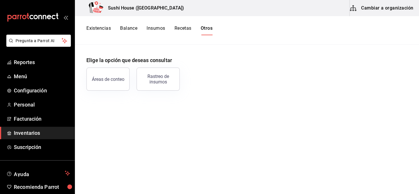
click at [103, 26] on button "Existencias" at bounding box center [98, 30] width 25 height 10
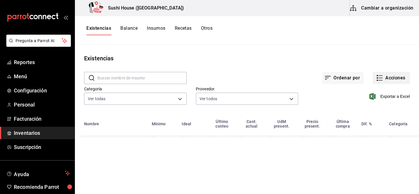
click at [398, 78] on button "Acciones" at bounding box center [391, 78] width 37 height 12
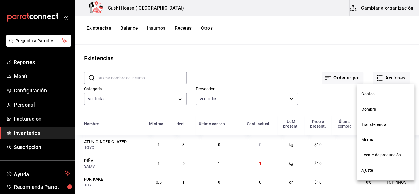
click at [372, 172] on span "Ajuste" at bounding box center [386, 170] width 48 height 6
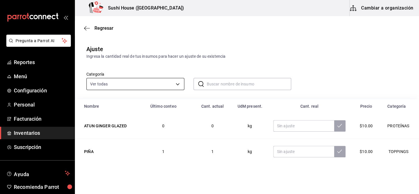
click at [141, 84] on body "Pregunta a Parrot AI Reportes Menú Configuración Personal Facturación Inventari…" at bounding box center [209, 80] width 419 height 161
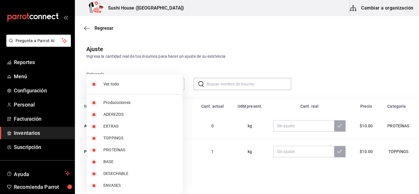
click at [243, 27] on div at bounding box center [209, 97] width 419 height 194
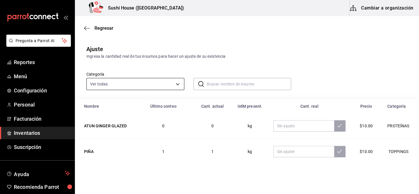
click at [149, 82] on body "Pregunta a Parrot AI Reportes Menú Configuración Personal Facturación Inventari…" at bounding box center [209, 80] width 419 height 161
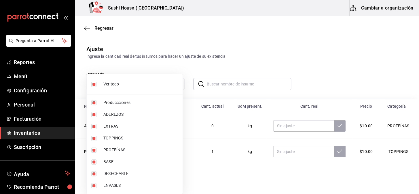
click at [94, 83] on input "checkbox" at bounding box center [93, 84] width 5 height 5
checkbox input "false"
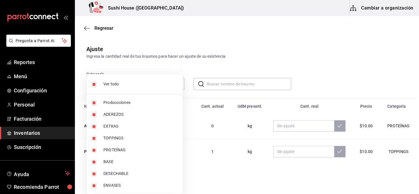
checkbox input "false"
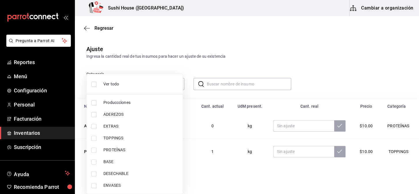
click at [96, 153] on li "PROTEÍNAS" at bounding box center [135, 150] width 96 height 12
type input "7f8b88e2-aa33-48e2-addb-e9e566cb67d4"
checkbox input "true"
click at [259, 49] on div at bounding box center [209, 97] width 419 height 194
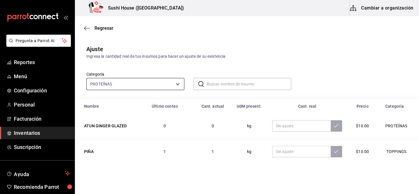
click at [171, 84] on body "Pregunta a Parrot AI Reportes Menú Configuración Personal Facturación Inventari…" at bounding box center [209, 80] width 419 height 161
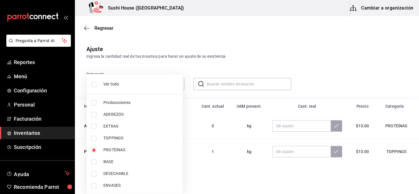
click at [93, 83] on input "checkbox" at bounding box center [93, 84] width 5 height 5
checkbox input "true"
type input "05fe7a93-937e-4a2d-9c19-a5dc2dfbede2,8a7d6279-6ac2-489c-b939-f77f2462d19d,b1b80…"
checkbox input "true"
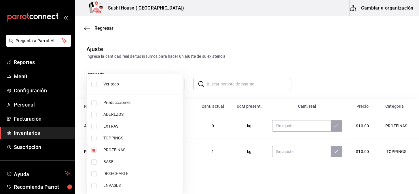
checkbox input "true"
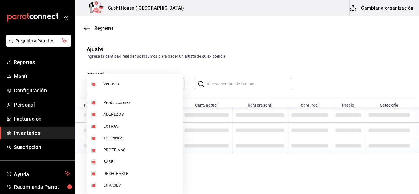
click at [93, 83] on input "checkbox" at bounding box center [93, 84] width 5 height 5
checkbox input "false"
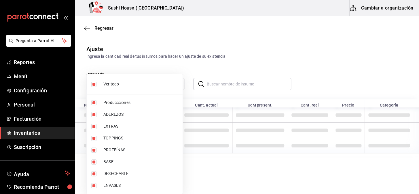
checkbox input "false"
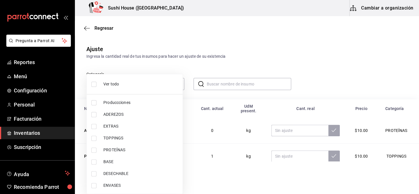
click at [91, 84] on input "checkbox" at bounding box center [93, 84] width 5 height 5
checkbox input "true"
type input "05fe7a93-937e-4a2d-9c19-a5dc2dfbede2,8a7d6279-6ac2-489c-b939-f77f2462d19d,b1b80…"
checkbox input "true"
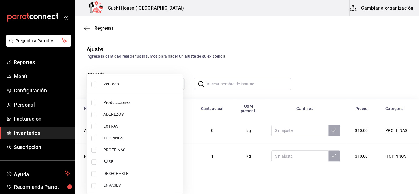
checkbox input "true"
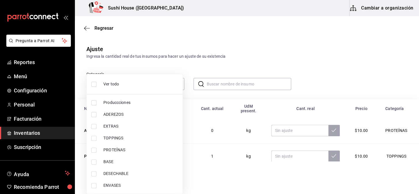
checkbox input "true"
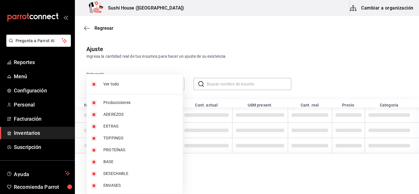
click at [231, 21] on div at bounding box center [209, 97] width 419 height 194
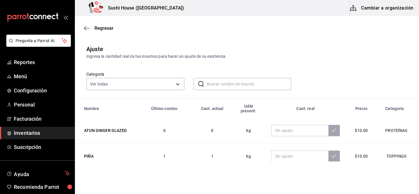
click at [140, 76] on div "Ver todas 05fe7a93-937e-4a2d-9c19-a5dc2dfbede2,8a7d6279-6ac2-489c-b939-f77f2462…" at bounding box center [135, 83] width 98 height 14
click at [147, 85] on body "Pregunta a Parrot AI Reportes Menú Configuración Personal Facturación Inventari…" at bounding box center [209, 80] width 419 height 161
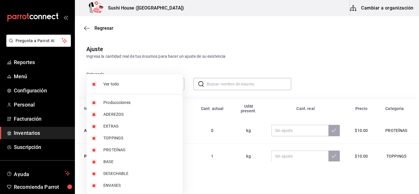
click at [22, 63] on div at bounding box center [209, 97] width 419 height 194
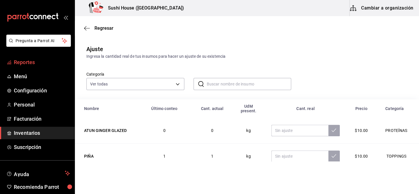
click at [29, 60] on span "Reportes" at bounding box center [42, 62] width 56 height 8
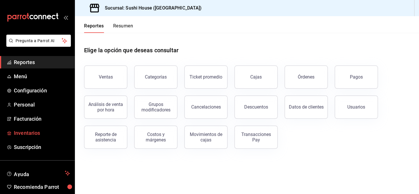
click at [39, 133] on span "Inventarios" at bounding box center [42, 133] width 56 height 8
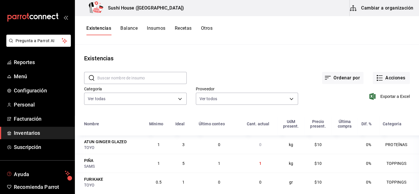
scroll to position [24, 0]
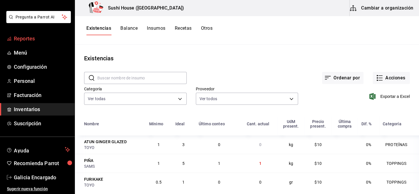
click at [39, 38] on span "Reportes" at bounding box center [42, 39] width 56 height 8
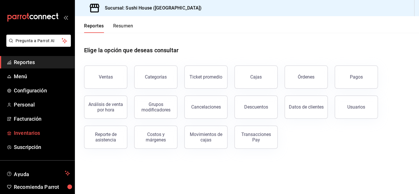
click at [35, 134] on span "Inventarios" at bounding box center [42, 133] width 56 height 8
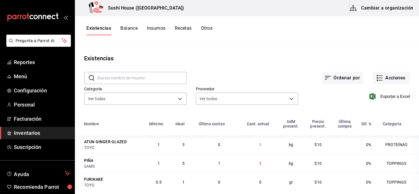
click at [59, 130] on span "Inventarios" at bounding box center [42, 133] width 56 height 8
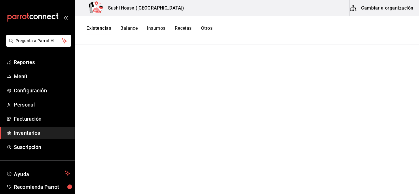
click at [93, 29] on button "Existencias" at bounding box center [98, 30] width 25 height 10
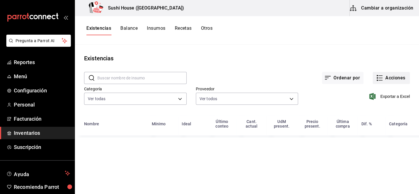
click at [393, 79] on button "Acciones" at bounding box center [391, 78] width 37 height 12
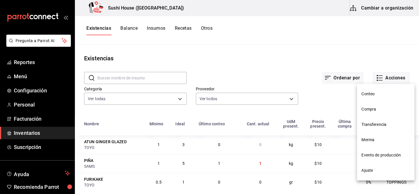
click at [366, 141] on span "Merma" at bounding box center [386, 140] width 48 height 6
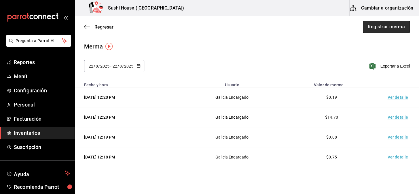
click at [373, 24] on button "Registrar merma" at bounding box center [386, 27] width 47 height 12
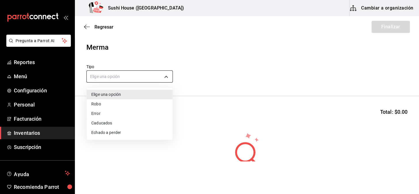
click at [144, 76] on body "Pregunta a Parrot AI Reportes Menú Configuración Personal Facturación Inventari…" at bounding box center [209, 80] width 419 height 161
click at [235, 42] on div at bounding box center [209, 97] width 419 height 194
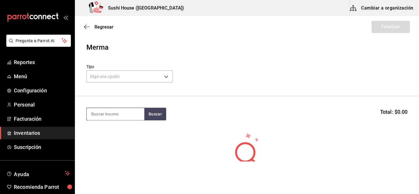
click at [110, 112] on input at bounding box center [116, 114] width 58 height 12
click at [131, 77] on body "Pregunta a Parrot AI Reportes Menú Configuración Personal Facturación Inventari…" at bounding box center [209, 80] width 419 height 161
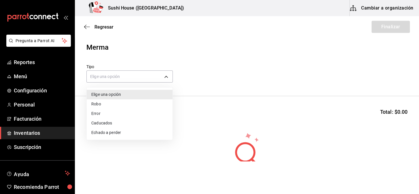
click at [164, 43] on div at bounding box center [209, 97] width 419 height 194
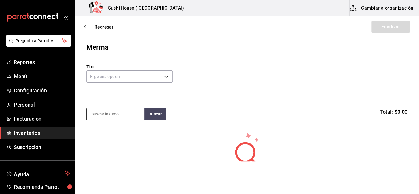
click at [103, 118] on input at bounding box center [116, 114] width 58 height 12
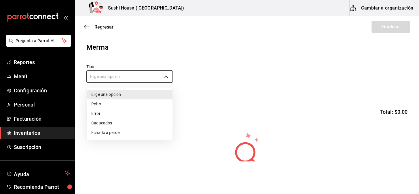
click at [121, 76] on body "Pregunta a Parrot AI Reportes Menú Configuración Personal Facturación Inventari…" at bounding box center [209, 80] width 419 height 161
click at [24, 60] on div at bounding box center [209, 97] width 419 height 194
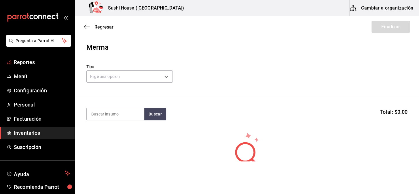
click at [24, 60] on span "Reportes" at bounding box center [42, 62] width 56 height 8
